Goal: Task Accomplishment & Management: Use online tool/utility

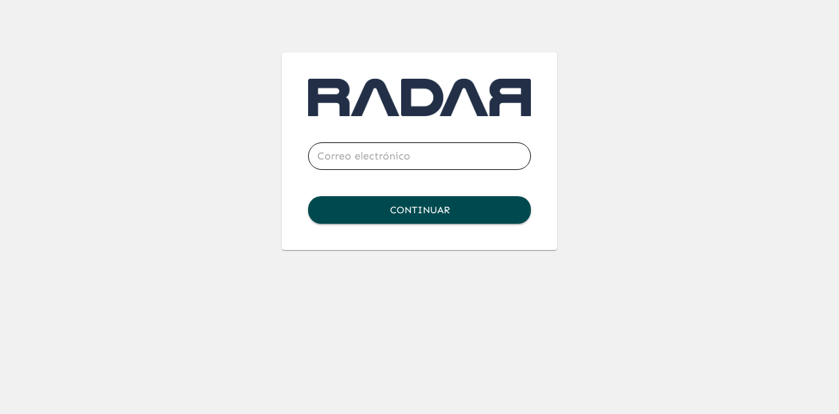
click at [370, 157] on input "email" at bounding box center [419, 156] width 223 height 37
type input "[EMAIL_ADDRESS][DOMAIN_NAME]"
click at [388, 208] on button "Continuar" at bounding box center [419, 210] width 223 height 28
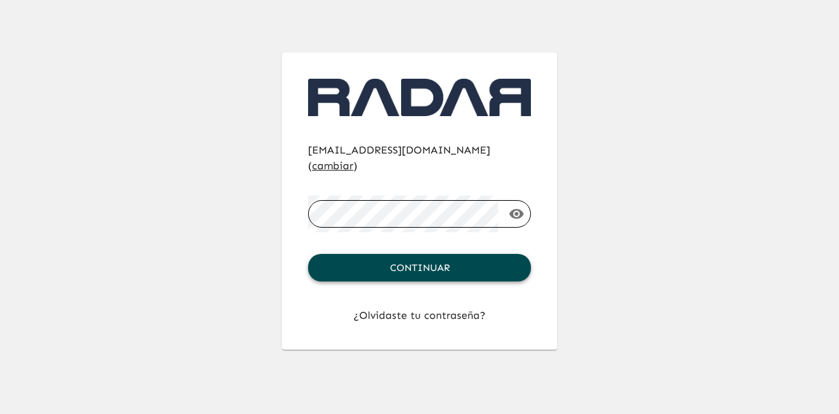
click at [419, 254] on button "Continuar" at bounding box center [419, 268] width 223 height 28
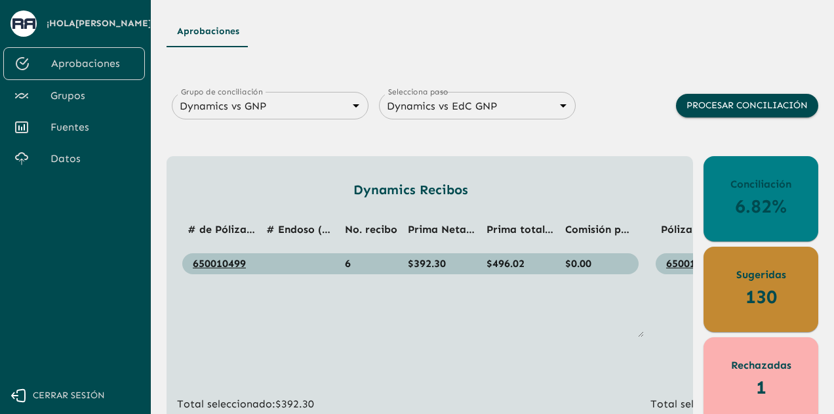
scroll to position [62, 0]
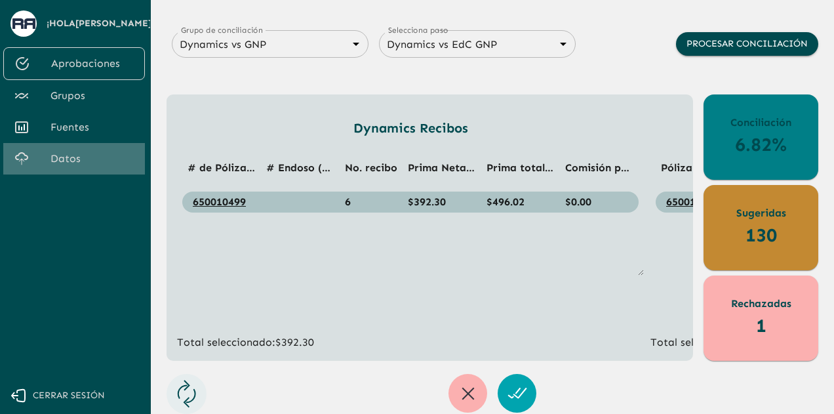
click at [55, 151] on span "Datos" at bounding box center [92, 159] width 84 height 16
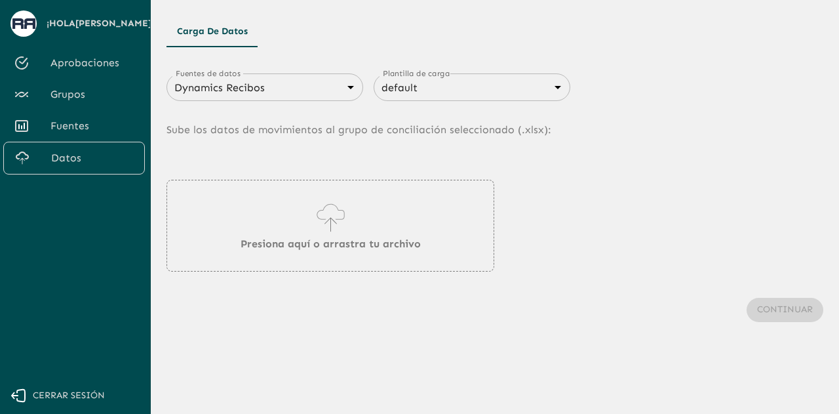
click at [304, 90] on body "Se están procesando los movimientos. Algunas acciones permanecerán deshabilitad…" at bounding box center [419, 207] width 839 height 414
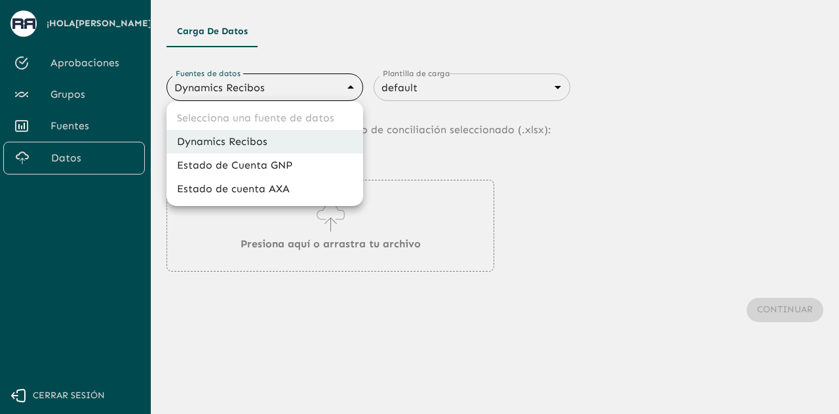
click at [476, 142] on div at bounding box center [419, 207] width 839 height 414
